Goal: Task Accomplishment & Management: Use online tool/utility

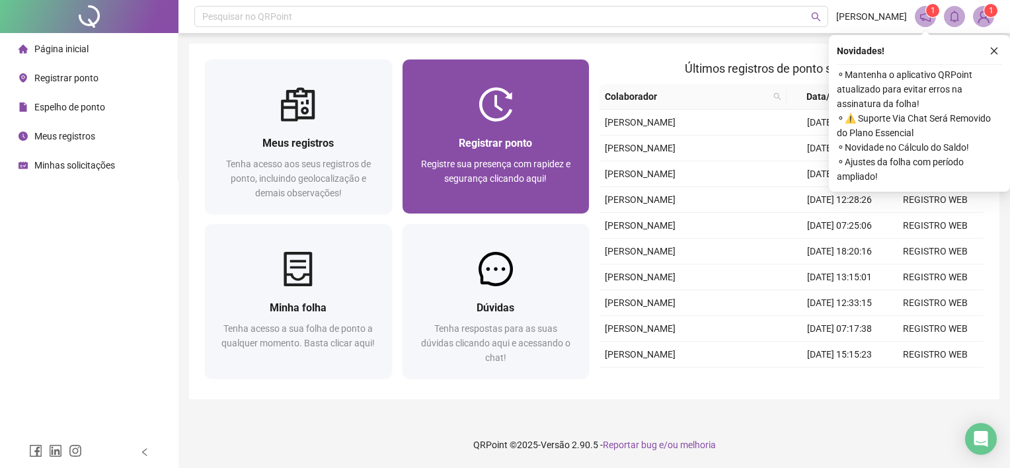
click at [577, 87] on div "Registrar ponto Registre sua presença com rapidez e segurança clicando aqui!" at bounding box center [496, 137] width 187 height 154
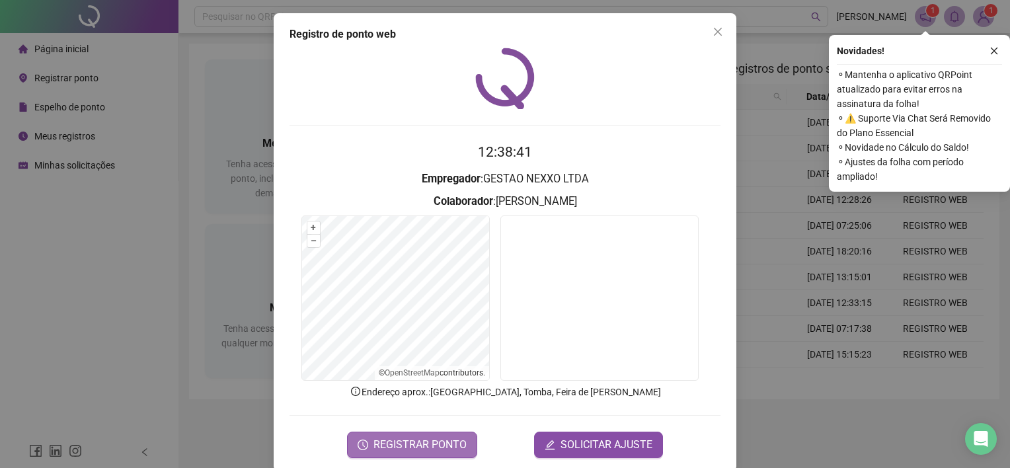
click at [397, 446] on span "REGISTRAR PONTO" at bounding box center [420, 445] width 93 height 16
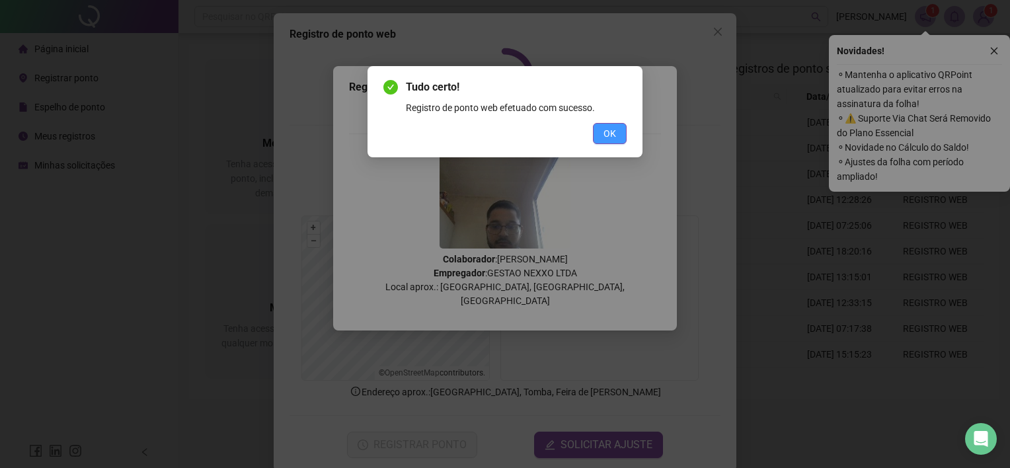
click at [598, 139] on button "OK" at bounding box center [610, 133] width 34 height 21
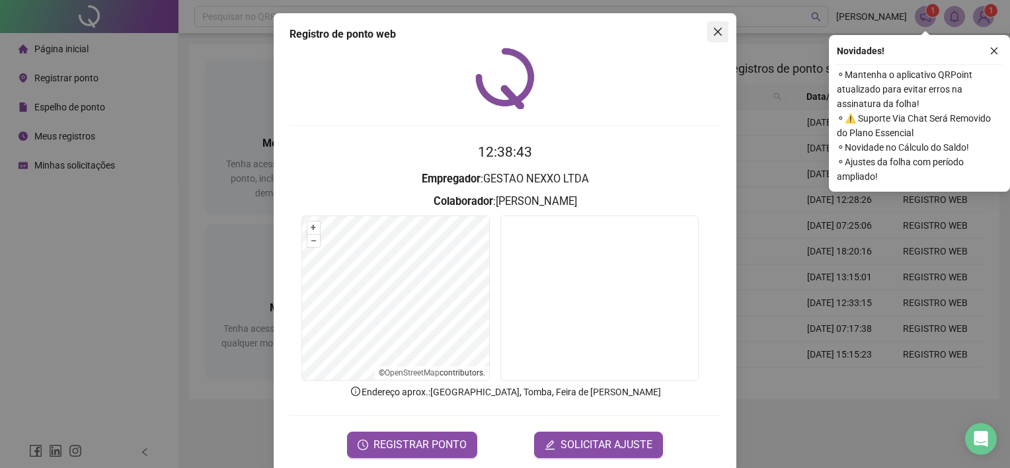
click at [707, 32] on span "Close" at bounding box center [717, 31] width 21 height 11
